Goal: Task Accomplishment & Management: Use online tool/utility

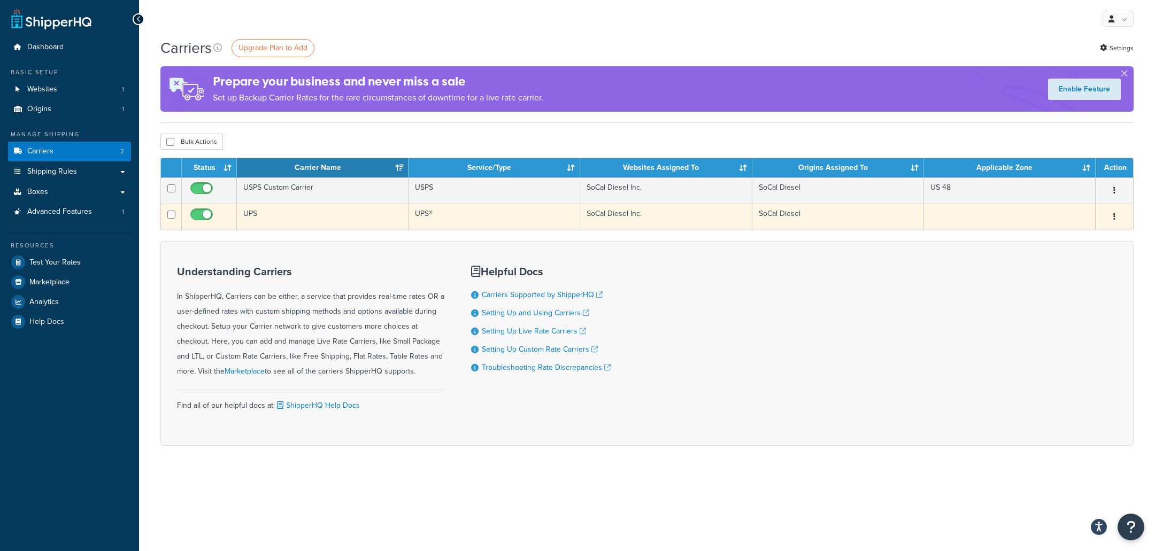
click at [290, 225] on td "UPS" at bounding box center [323, 217] width 172 height 26
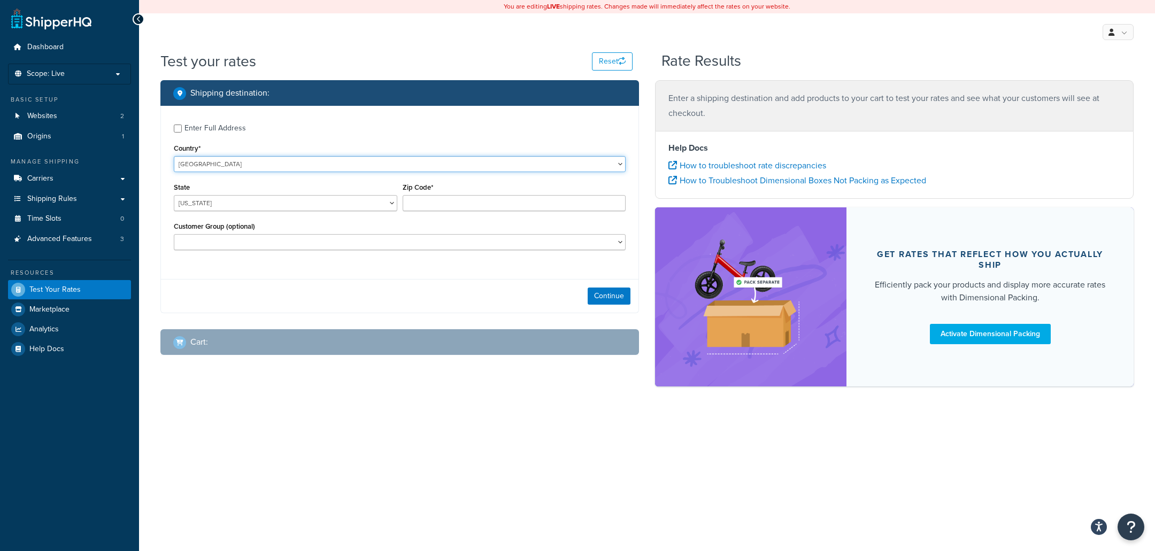
click at [174, 156] on select "United States United Kingdom Afghanistan Åland Islands Albania Algeria American…" at bounding box center [400, 164] width 452 height 16
click option "United States" at bounding box center [0, 0] width 0 height 0
click at [174, 195] on select "Alabama Alaska American Samoa Arizona Arkansas Armed Forces Americas Armed Forc…" at bounding box center [285, 203] width 223 height 16
select select "VA"
click option "Virginia" at bounding box center [0, 0] width 0 height 0
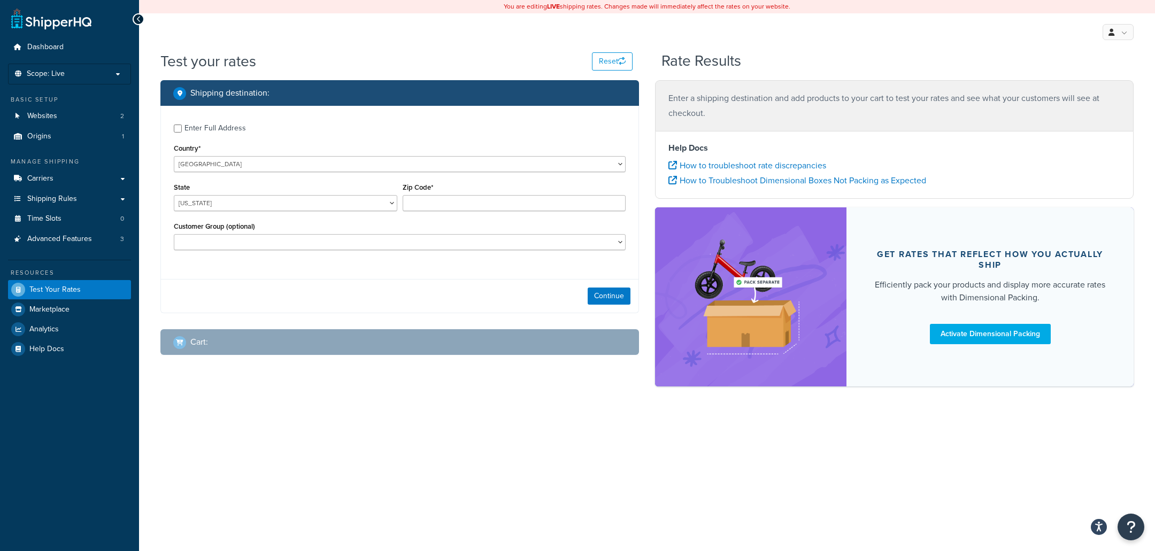
click at [457, 192] on div "Zip Code*" at bounding box center [514, 195] width 223 height 31
click at [453, 210] on input "Zip Code*" at bounding box center [514, 203] width 223 height 16
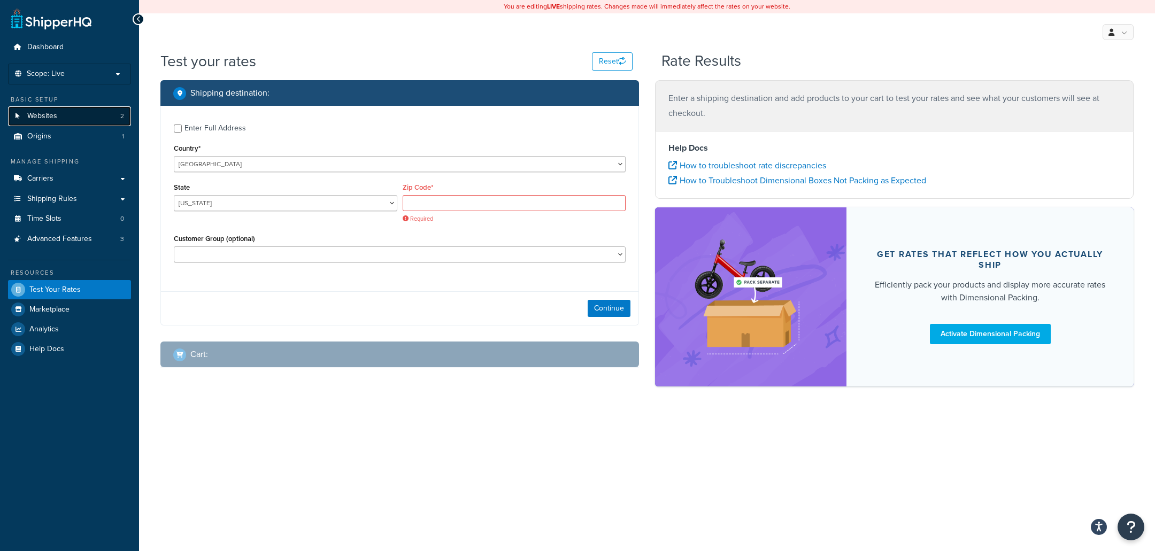
click at [95, 120] on link "Websites 2" at bounding box center [69, 116] width 123 height 20
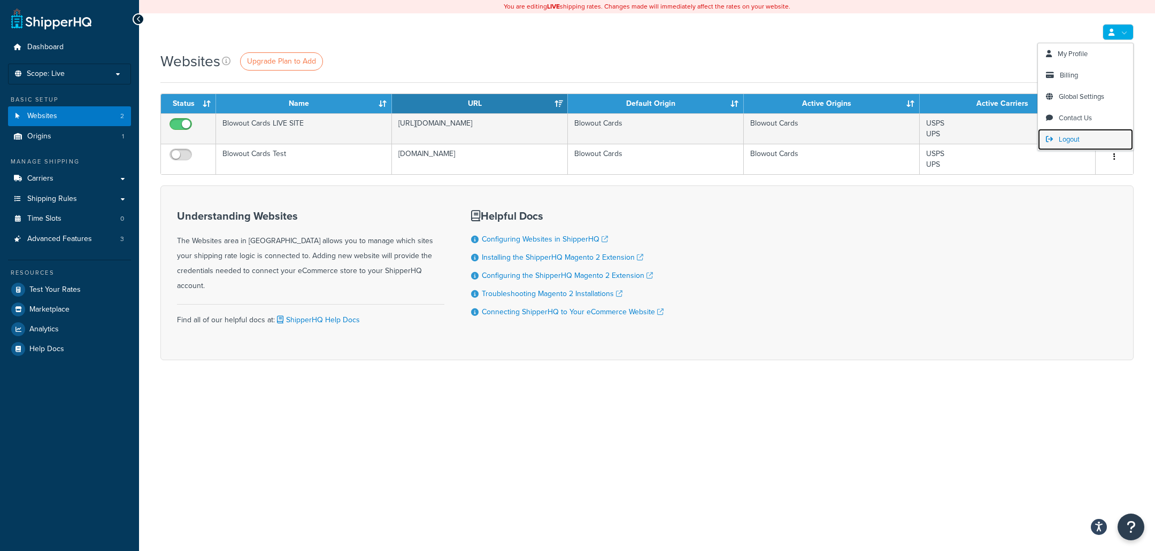
click at [1079, 137] on span "Logout" at bounding box center [1069, 139] width 21 height 10
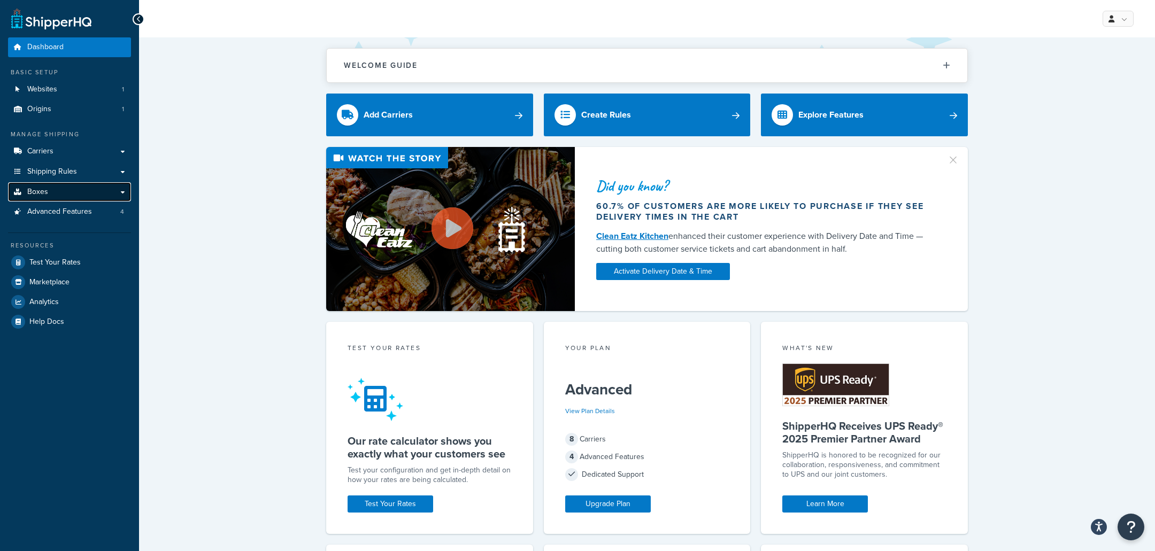
click at [97, 197] on link "Boxes" at bounding box center [69, 192] width 123 height 20
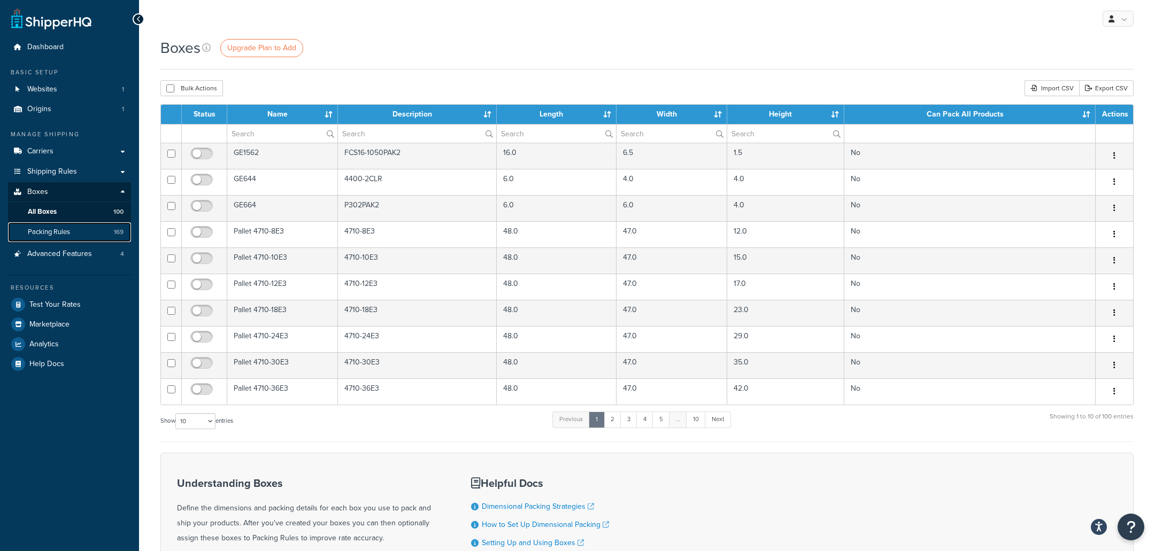
click at [73, 227] on link "Packing Rules 169" at bounding box center [69, 232] width 123 height 20
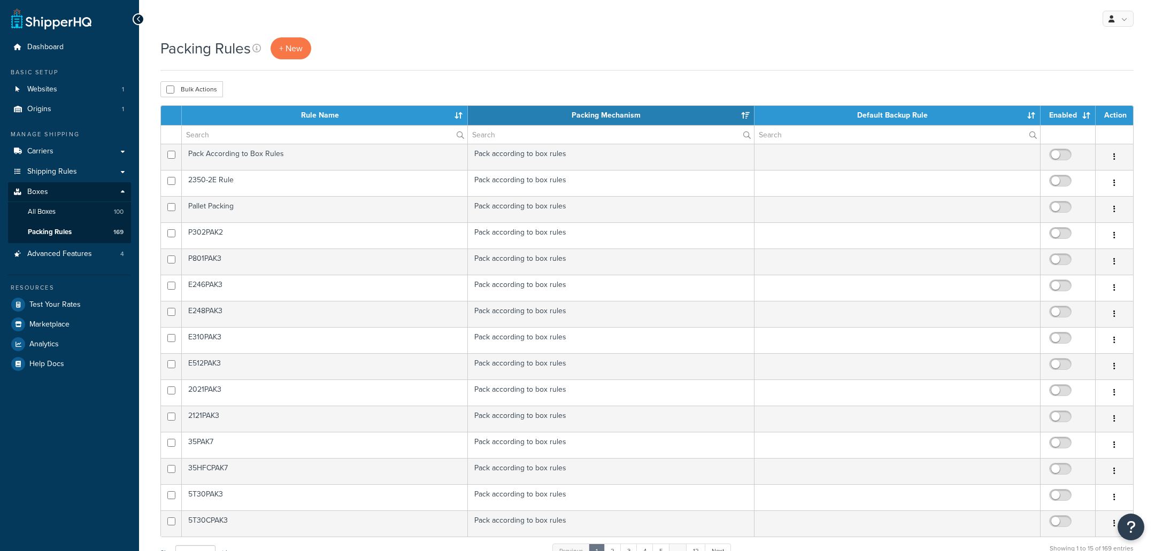
select select "15"
click at [78, 311] on link "Test Your Rates" at bounding box center [69, 304] width 123 height 19
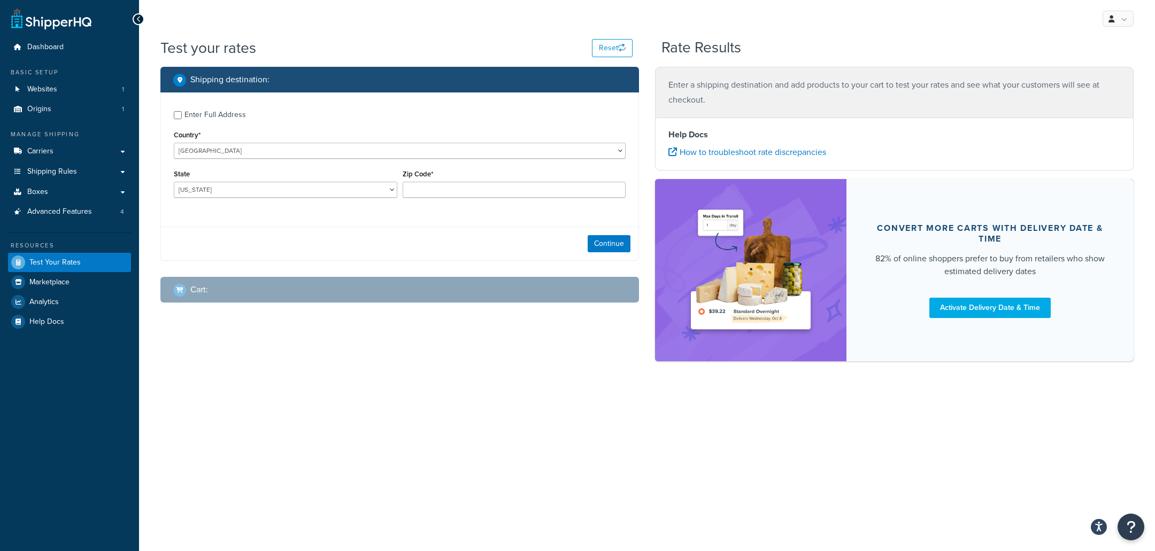
click at [92, 79] on div "Basic Setup Websites 1 Origins 1" at bounding box center [69, 93] width 123 height 51
click at [92, 87] on link "Websites 1" at bounding box center [69, 90] width 123 height 20
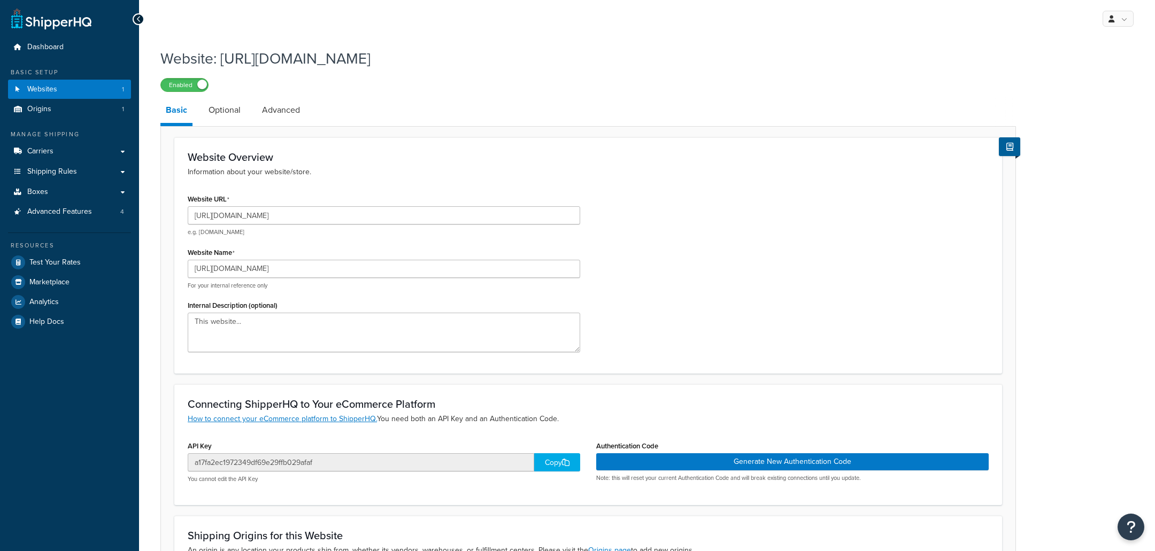
click at [277, 114] on link "Advanced" at bounding box center [281, 110] width 49 height 26
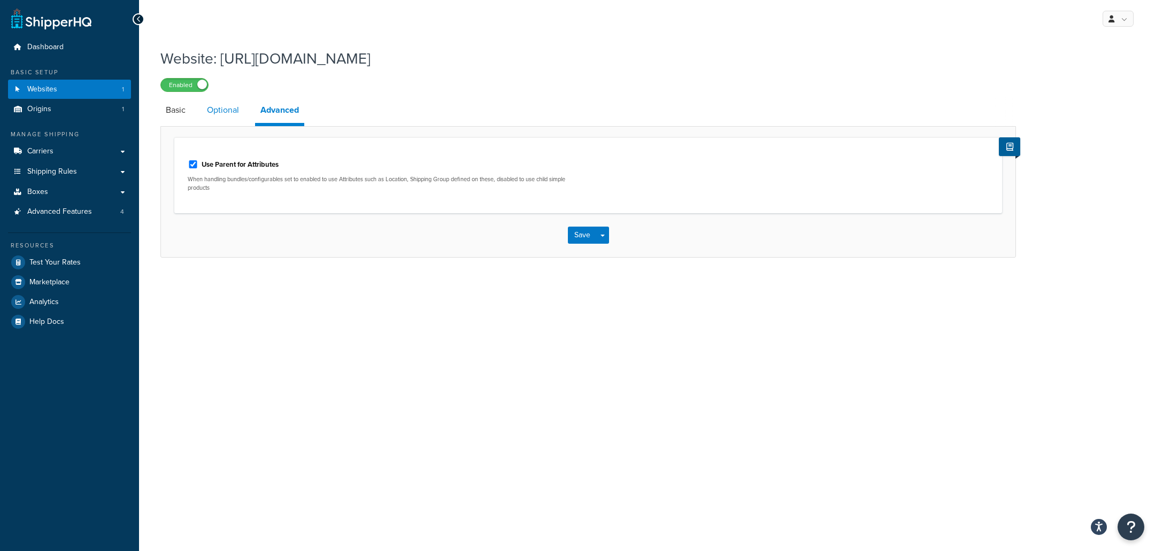
click at [221, 113] on link "Optional" at bounding box center [223, 110] width 43 height 26
click at [285, 121] on link "Advanced" at bounding box center [280, 110] width 49 height 26
click at [204, 115] on link "Optional" at bounding box center [223, 110] width 43 height 26
click at [167, 118] on link "Basic" at bounding box center [175, 110] width 30 height 26
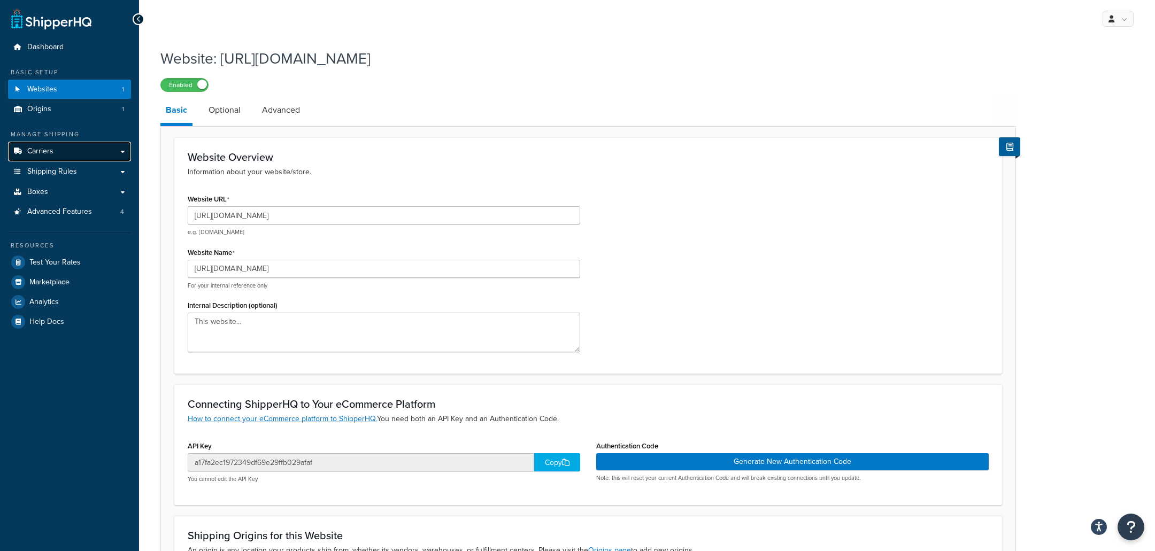
click at [70, 152] on link "Carriers" at bounding box center [69, 152] width 123 height 20
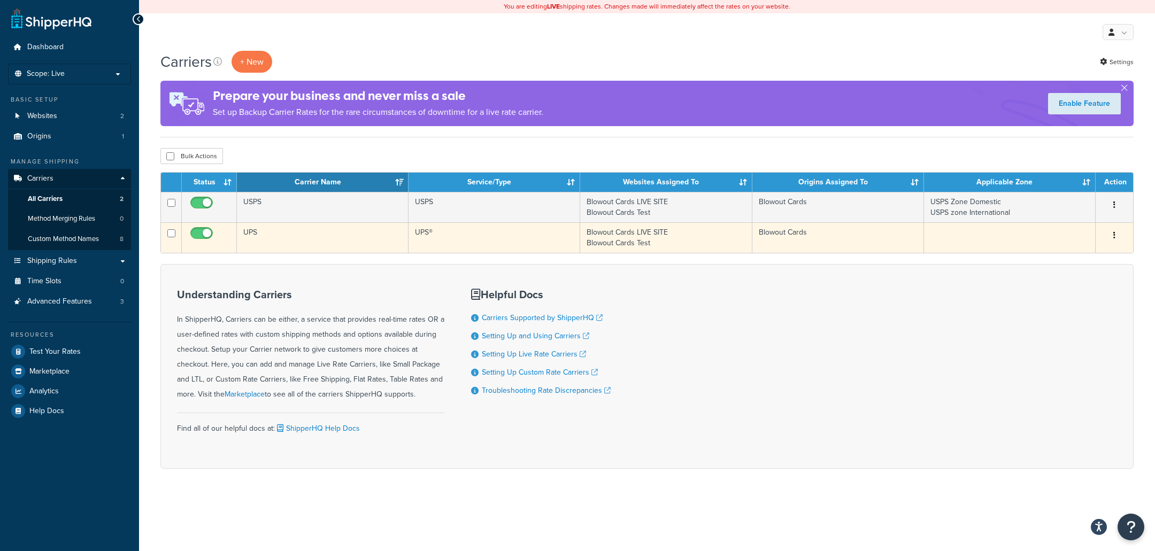
click at [550, 243] on td "UPS®" at bounding box center [494, 237] width 172 height 30
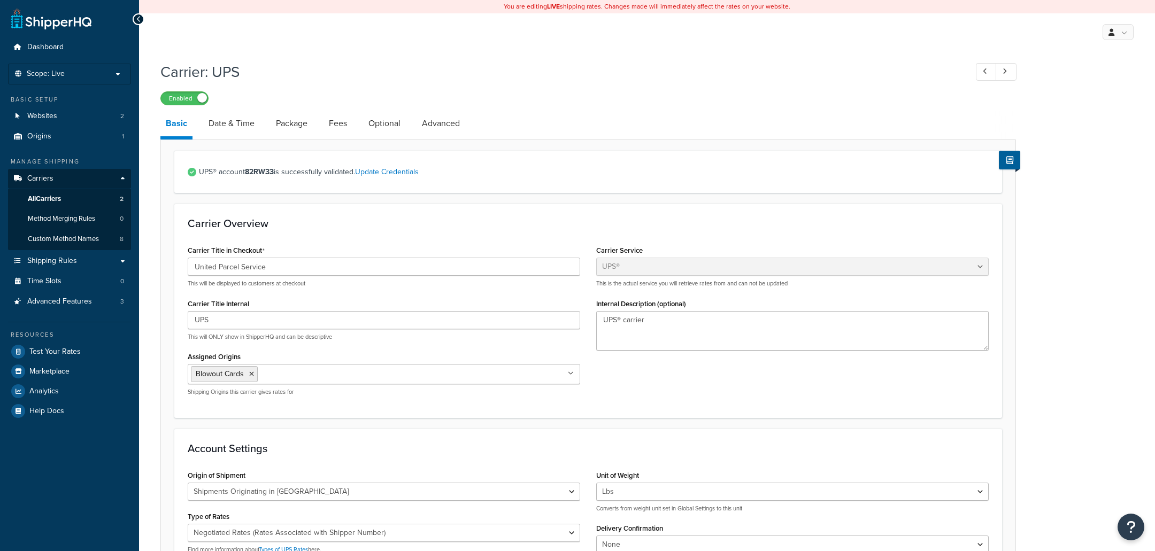
select select "ups"
select select "us"
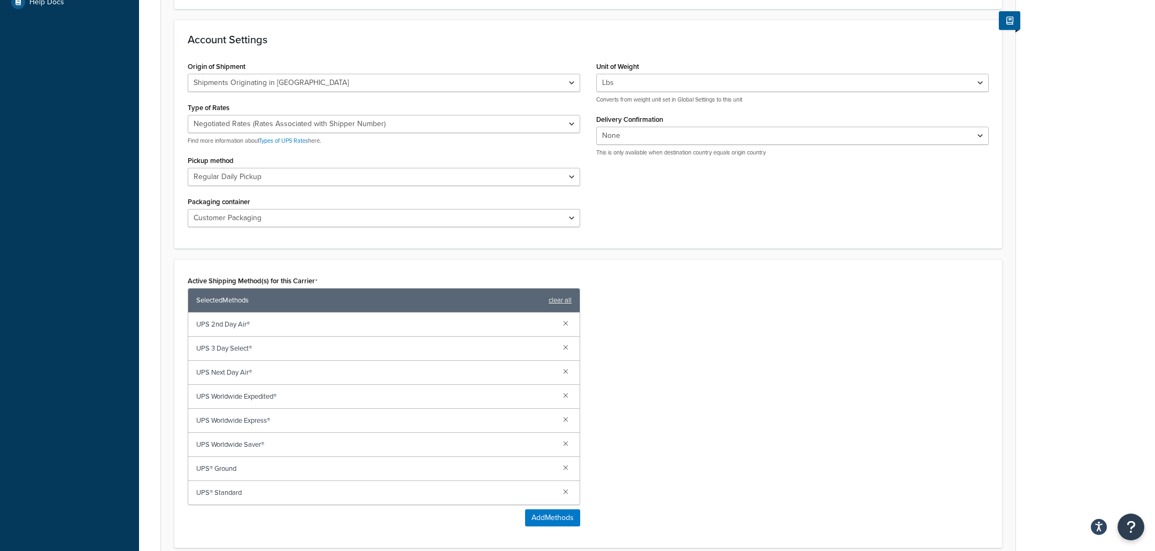
scroll to position [416, 0]
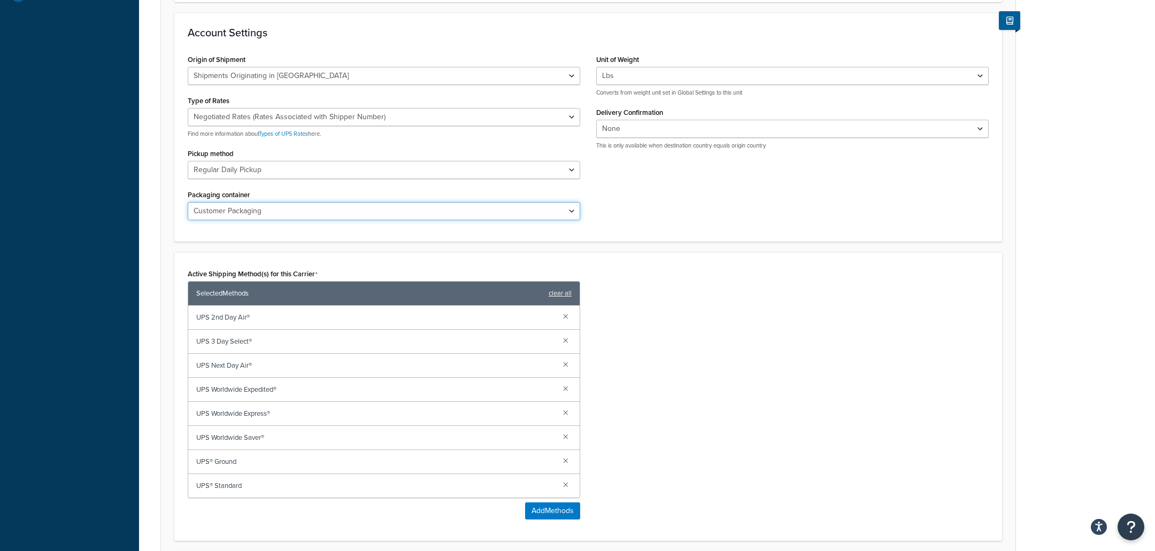
select select "01"
click option "UPS Letter Envelope" at bounding box center [0, 0] width 0 height 0
click at [668, 323] on div "Active Shipping Method(s) for this Carrier Selected Methods clear all UPS 2nd D…" at bounding box center [588, 396] width 817 height 261
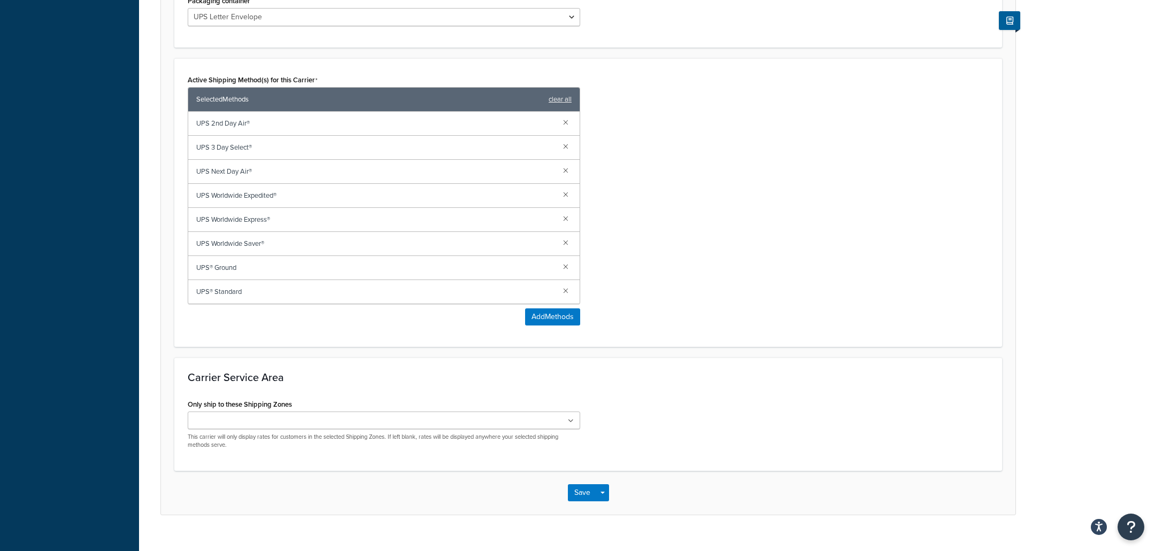
scroll to position [626, 0]
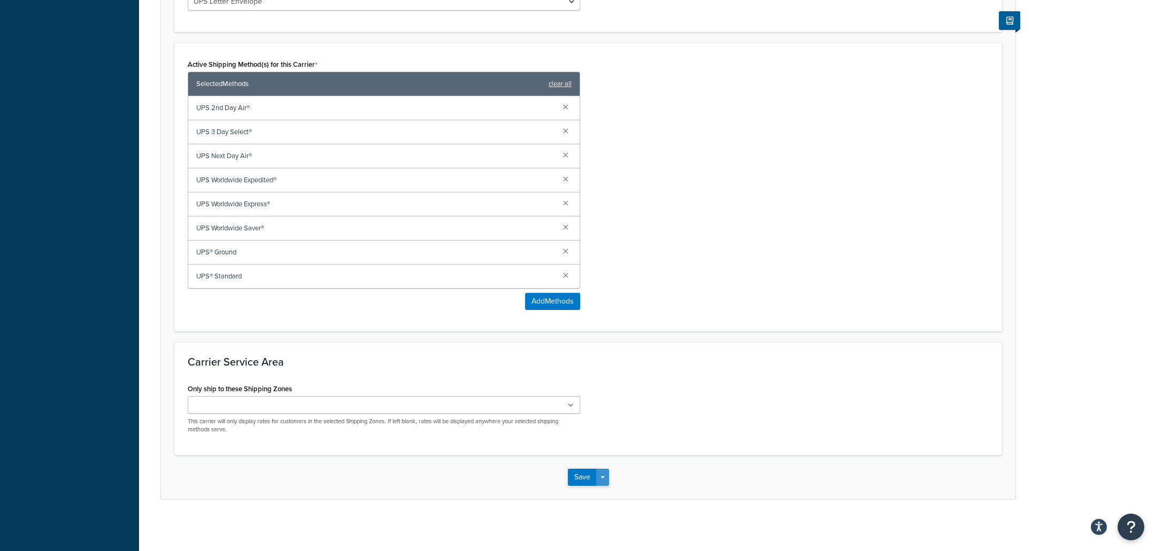
click at [603, 482] on button "Save Dropdown" at bounding box center [602, 477] width 13 height 17
click at [603, 493] on button "Save and Edit" at bounding box center [607, 497] width 78 height 22
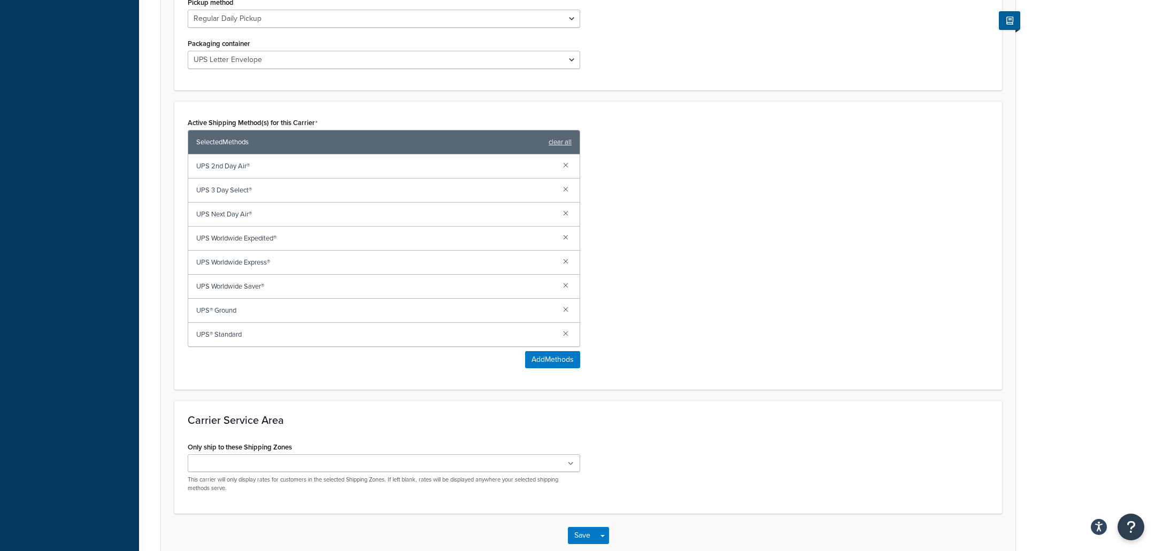
scroll to position [0, 0]
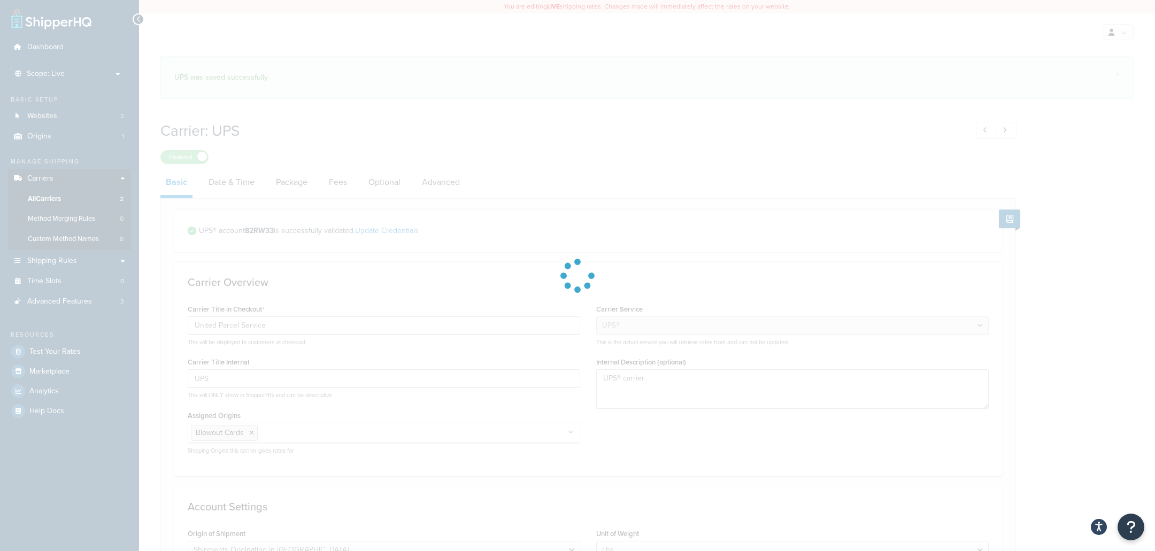
select select "ups"
select select "us"
select select "01"
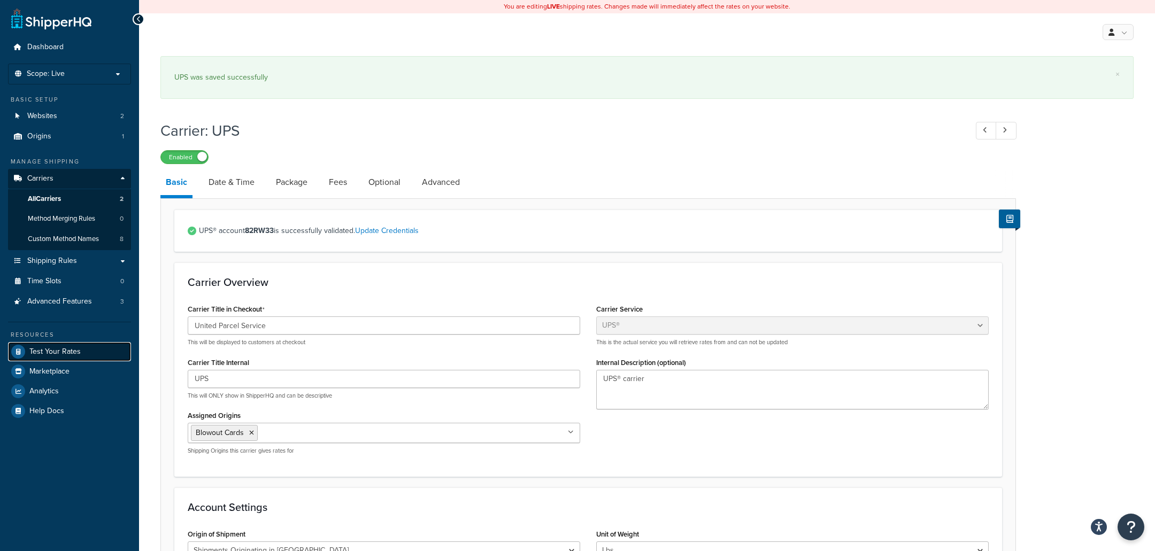
click at [86, 353] on link "Test Your Rates" at bounding box center [69, 351] width 123 height 19
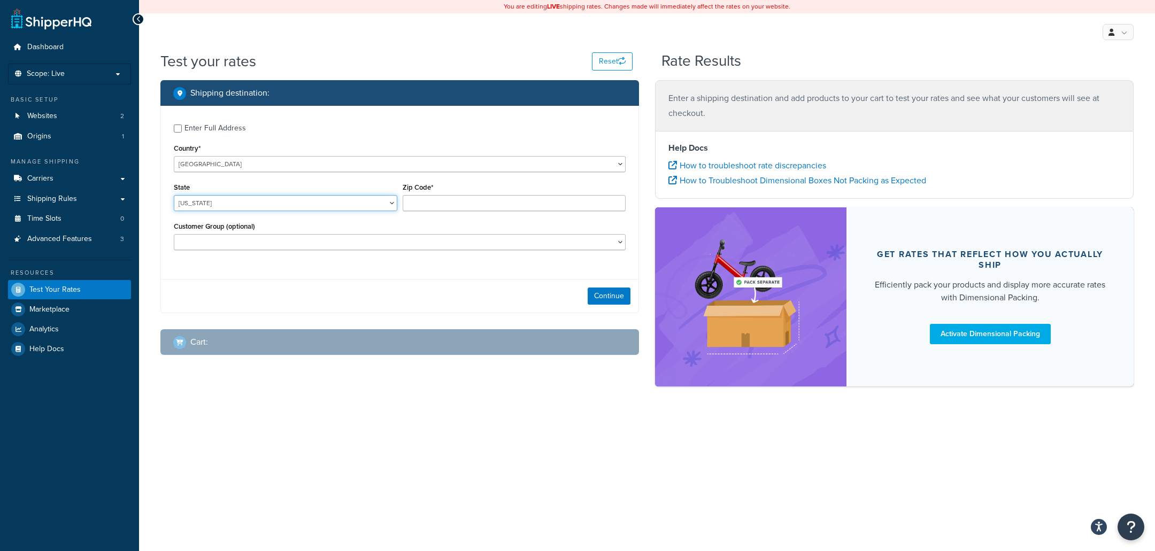
click at [174, 195] on select "[US_STATE] [US_STATE] [US_STATE] [US_STATE] [US_STATE] Armed Forces Americas Ar…" at bounding box center [285, 203] width 223 height 16
select select "CA"
click option "[US_STATE]" at bounding box center [0, 0] width 0 height 0
click at [439, 213] on div "Zip Code*" at bounding box center [514, 199] width 229 height 39
click at [439, 211] on input "Zip Code*" at bounding box center [514, 203] width 223 height 16
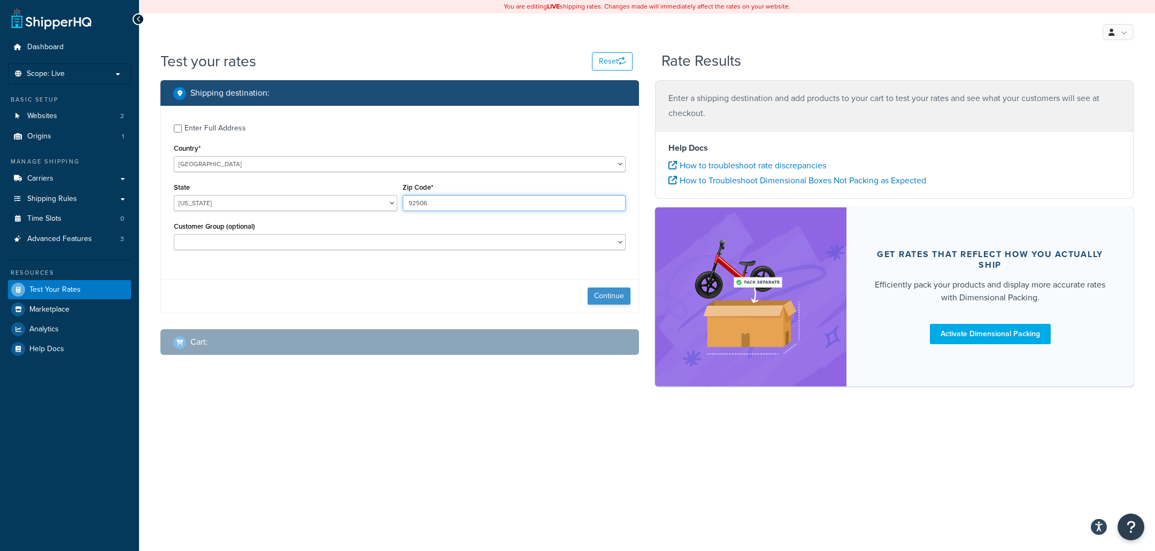
type input "92506"
click at [617, 299] on button "Continue" at bounding box center [609, 296] width 43 height 17
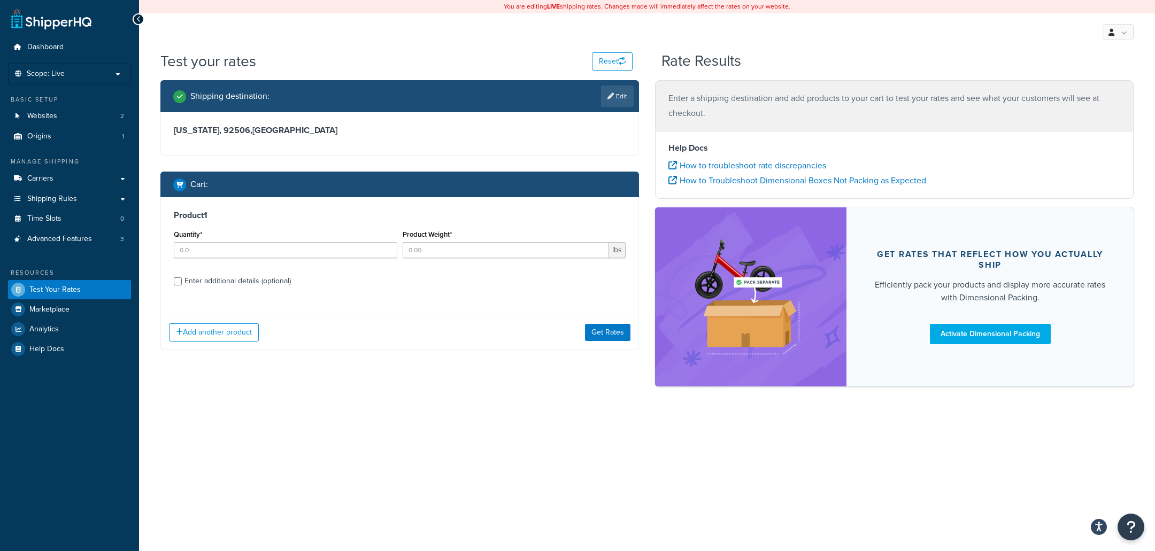
click at [306, 242] on div "Quantity*" at bounding box center [285, 242] width 223 height 31
click at [306, 250] on input "Quantity*" at bounding box center [285, 250] width 223 height 16
type input "1"
type input "10"
click at [599, 335] on button "Get Rates" at bounding box center [607, 332] width 45 height 17
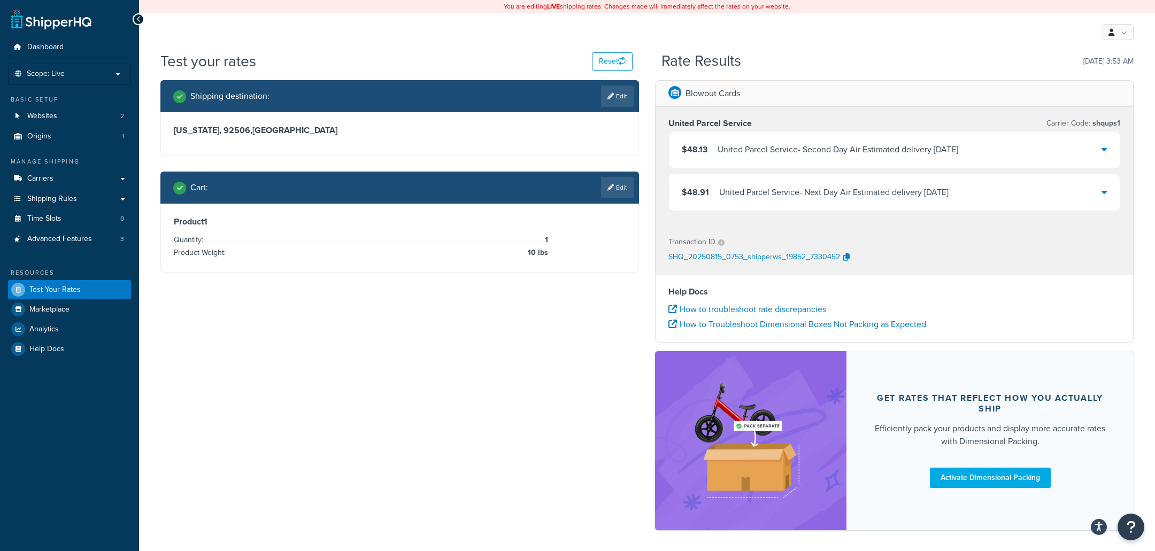
click at [744, 200] on div "United Parcel Service - Next Day Air Estimated delivery [DATE]" at bounding box center [833, 192] width 229 height 15
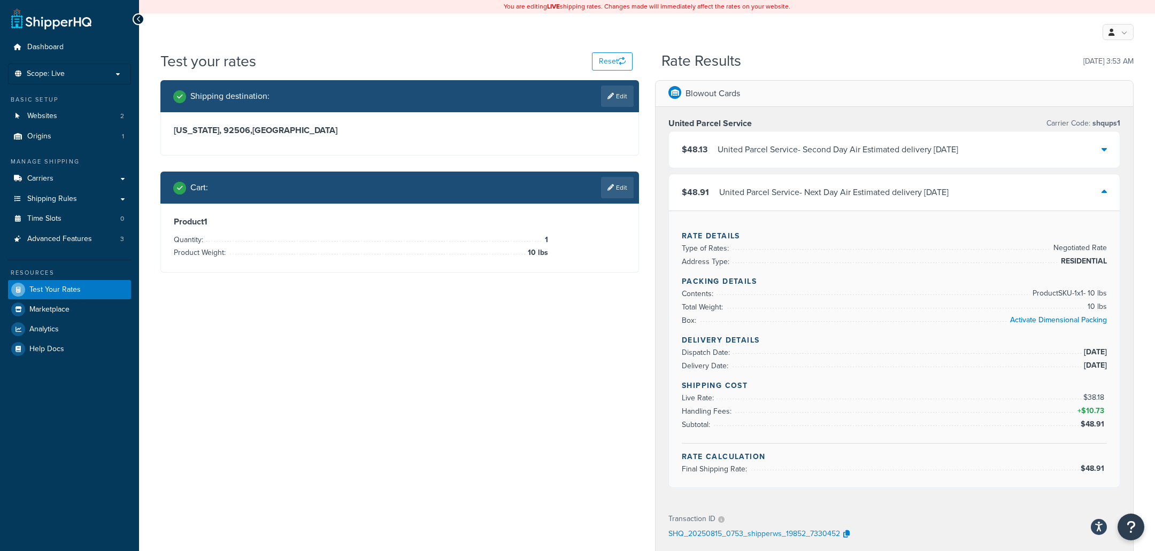
click at [755, 195] on div "United Parcel Service - Next Day Air Estimated delivery [DATE]" at bounding box center [833, 192] width 229 height 15
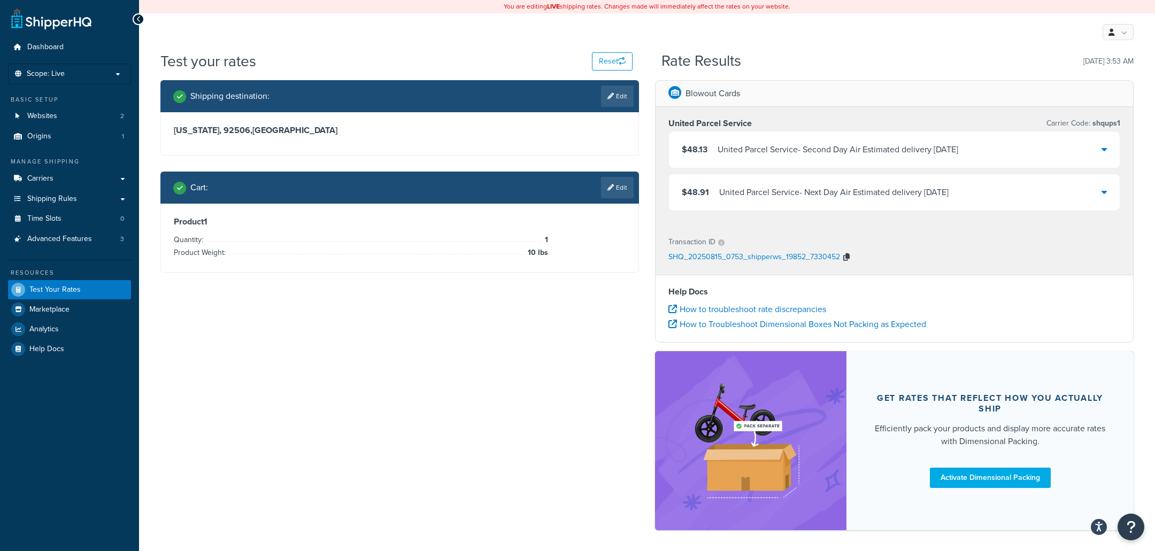
click at [845, 259] on icon "button" at bounding box center [846, 256] width 6 height 7
click at [753, 199] on div "United Parcel Service - Next Day Air Estimated delivery [DATE]" at bounding box center [833, 192] width 229 height 15
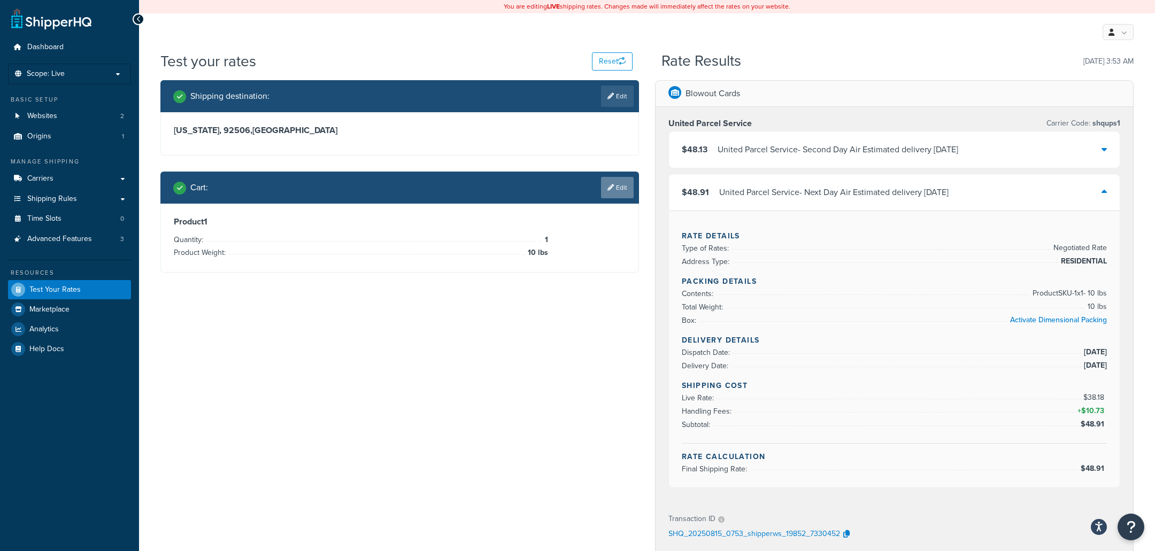
click at [605, 186] on link "Edit" at bounding box center [617, 187] width 33 height 21
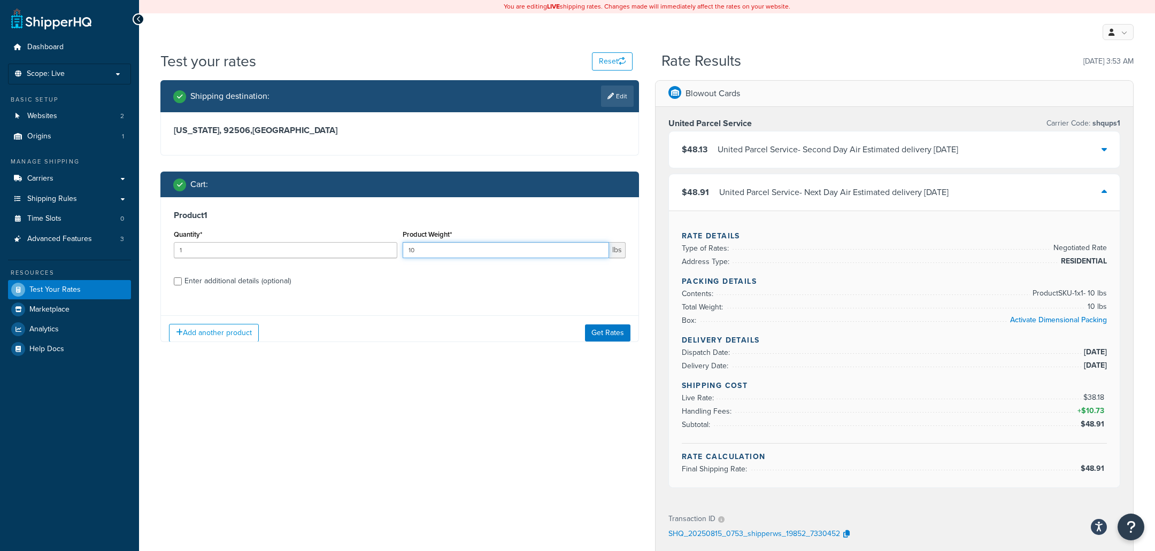
click at [493, 251] on input "10" at bounding box center [506, 250] width 207 height 16
type input "1"
type input "4"
click at [594, 329] on button "Get Rates" at bounding box center [607, 332] width 45 height 17
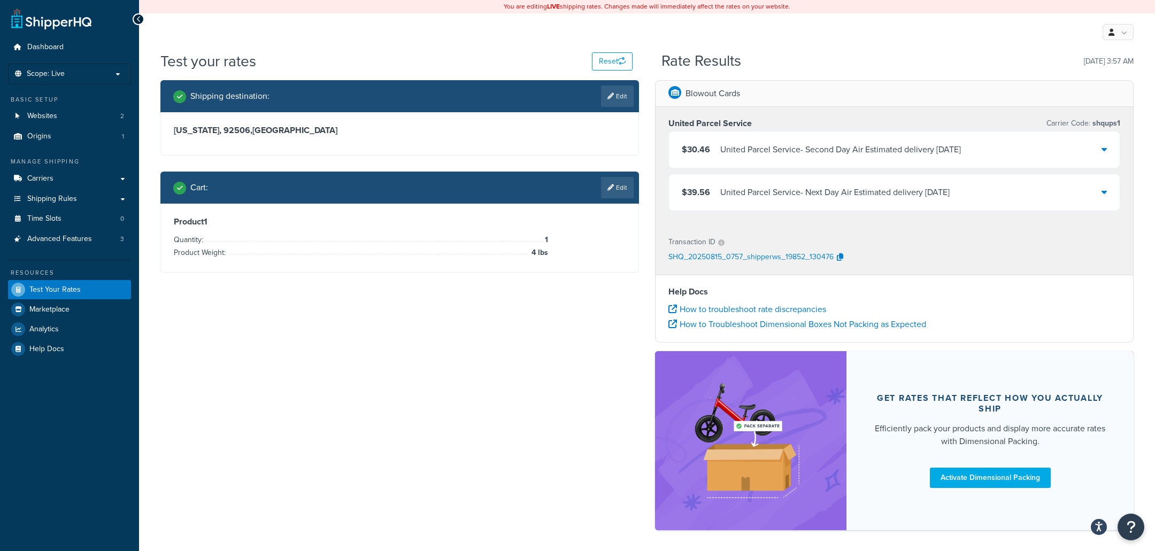
click at [739, 192] on div "United Parcel Service - Next Day Air Estimated delivery [DATE]" at bounding box center [834, 192] width 229 height 15
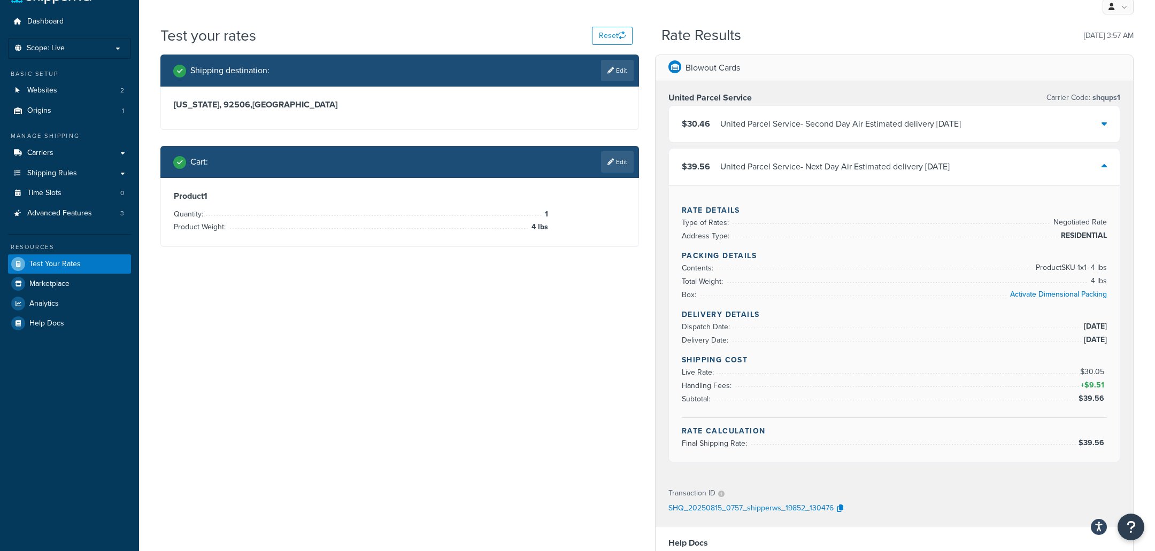
scroll to position [39, 0]
